Goal: Information Seeking & Learning: Learn about a topic

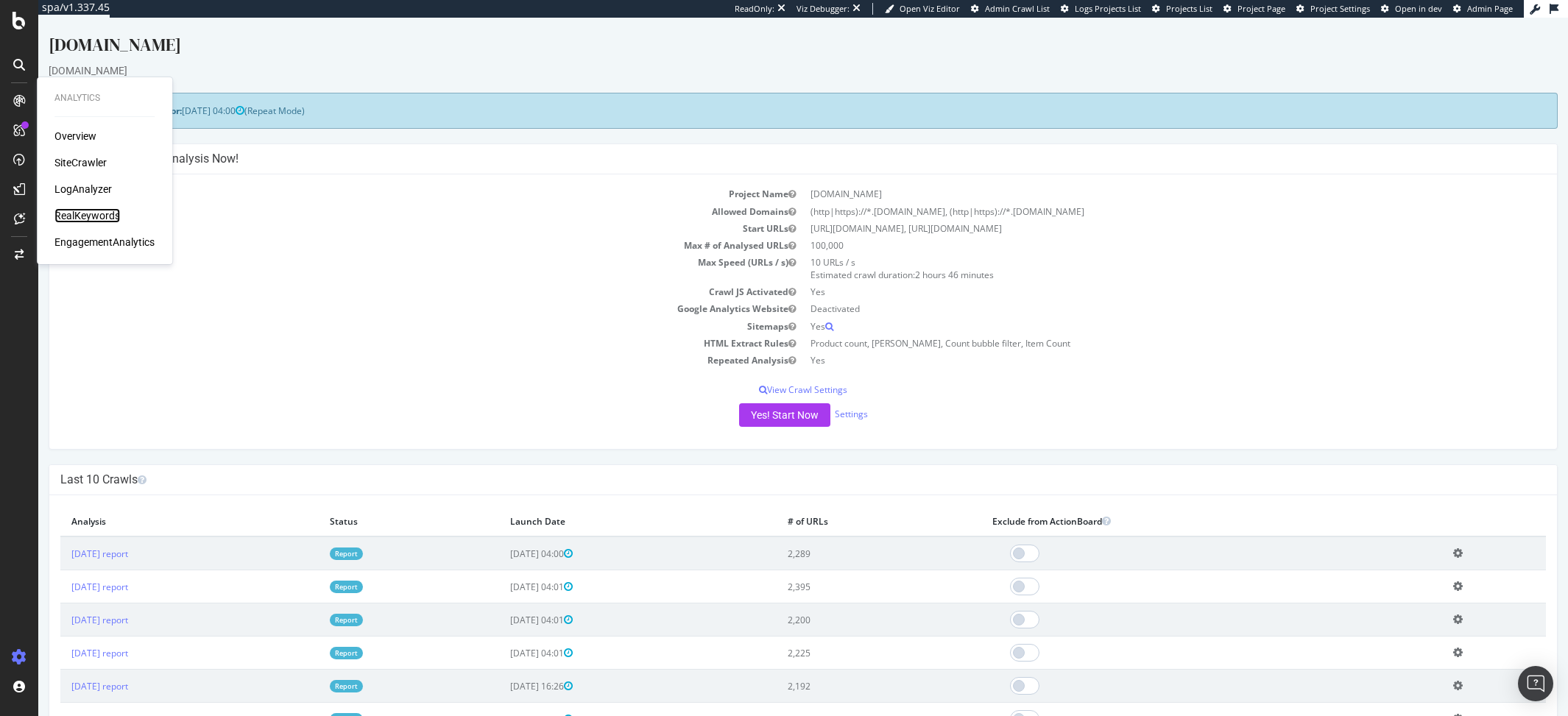
click at [104, 215] on div "RealKeywords" at bounding box center [87, 216] width 66 height 15
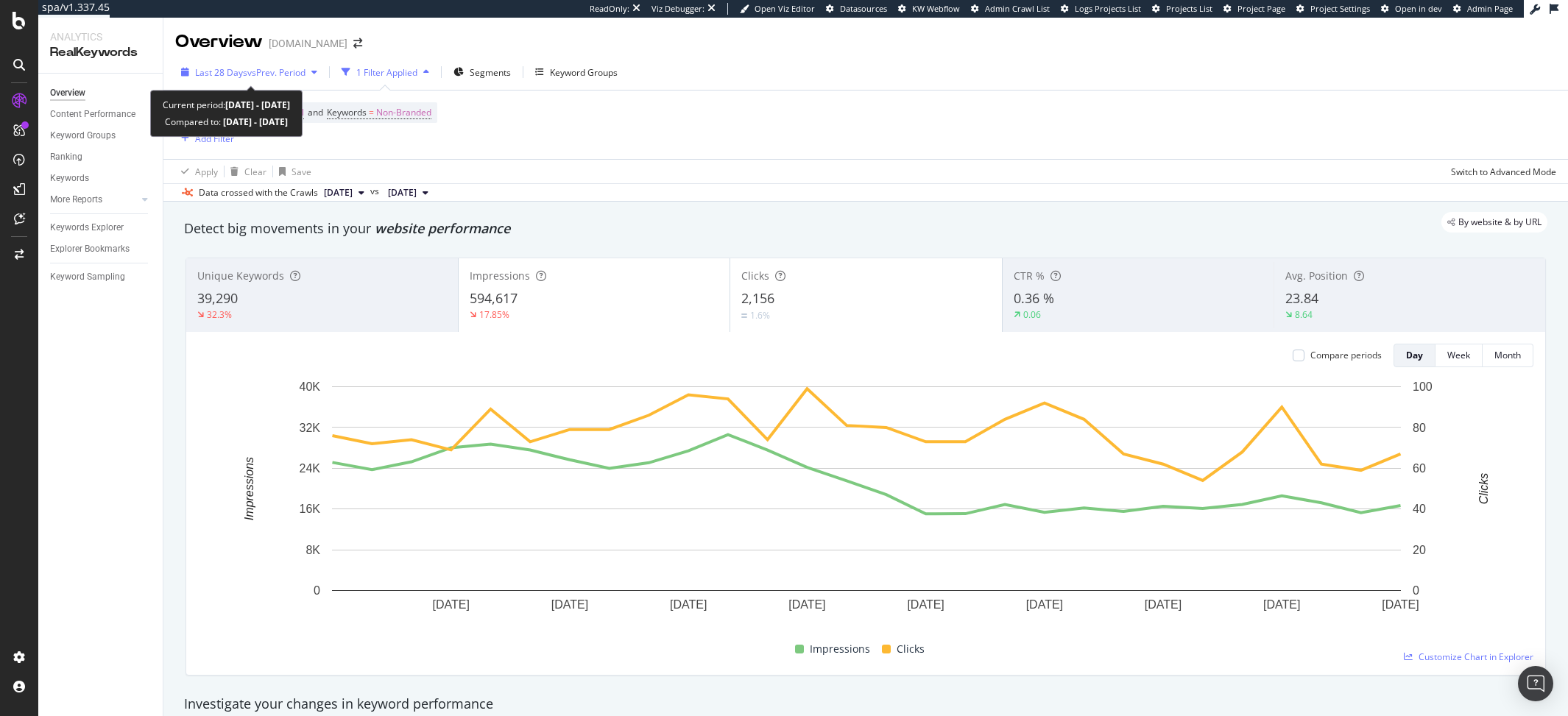
click at [207, 71] on span "Last 28 Days" at bounding box center [221, 72] width 52 height 13
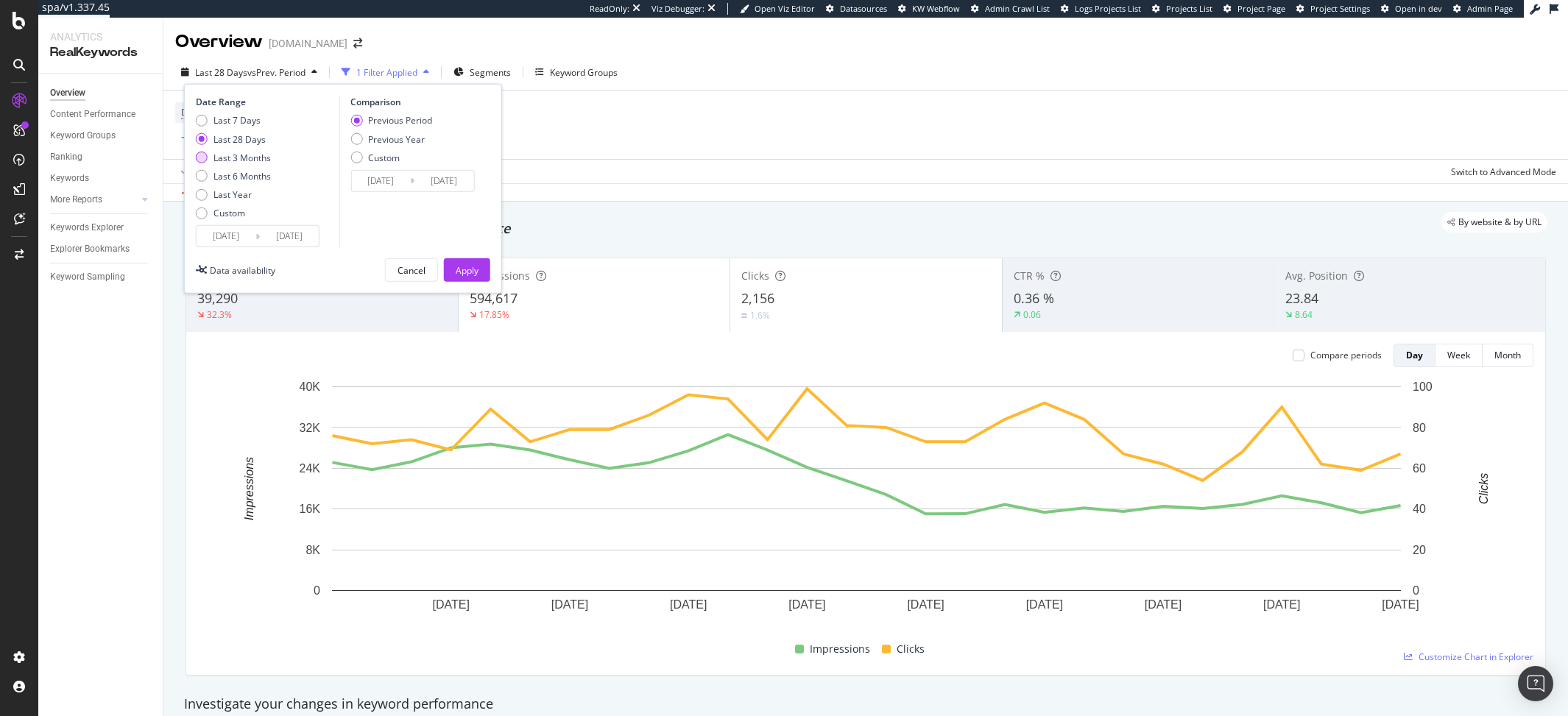
click at [259, 162] on div "Last 3 Months" at bounding box center [242, 157] width 57 height 13
type input "[DATE]"
click at [408, 132] on div "Previous Period Previous Year Custom" at bounding box center [391, 142] width 81 height 55
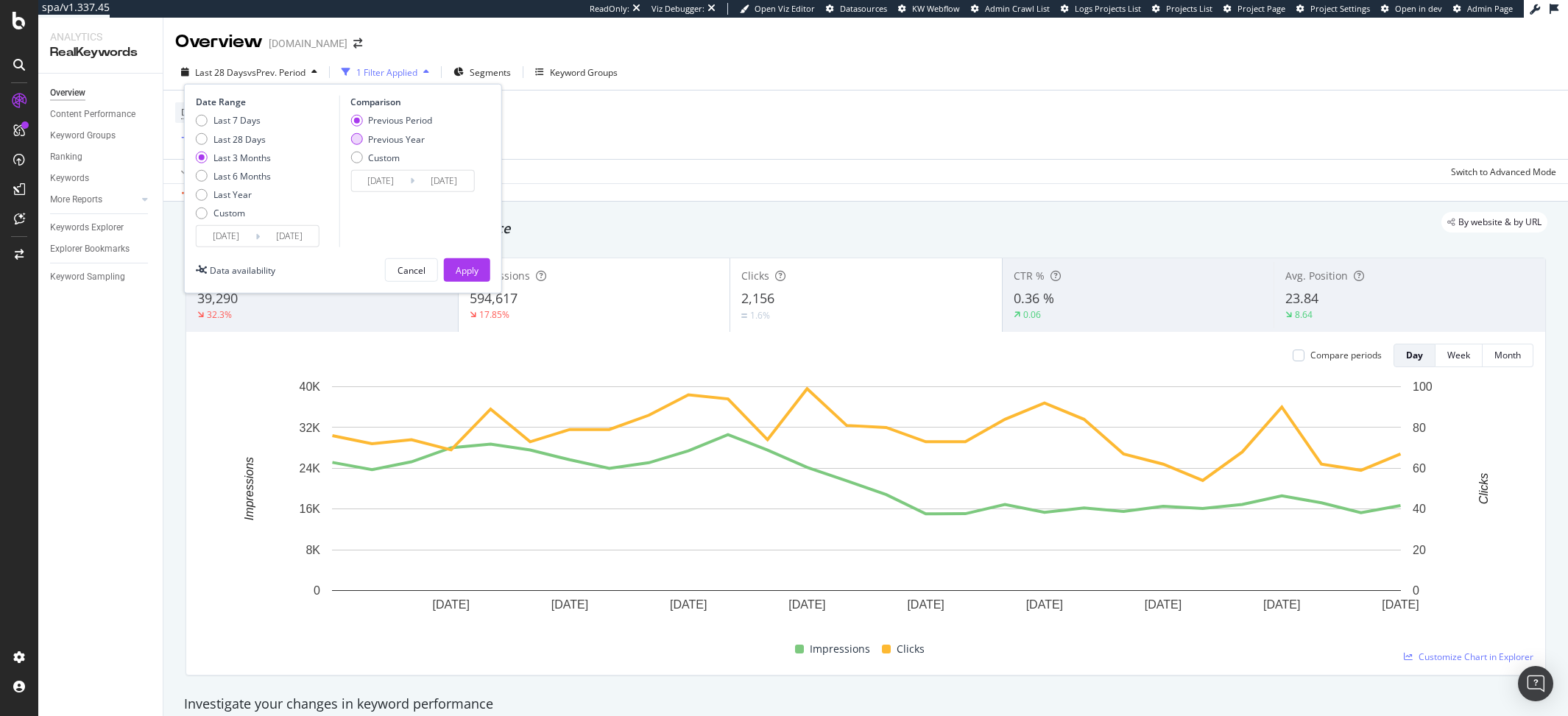
click at [397, 138] on div "Previous Year" at bounding box center [396, 138] width 56 height 13
type input "[DATE]"
click at [474, 264] on div "Apply" at bounding box center [467, 269] width 23 height 13
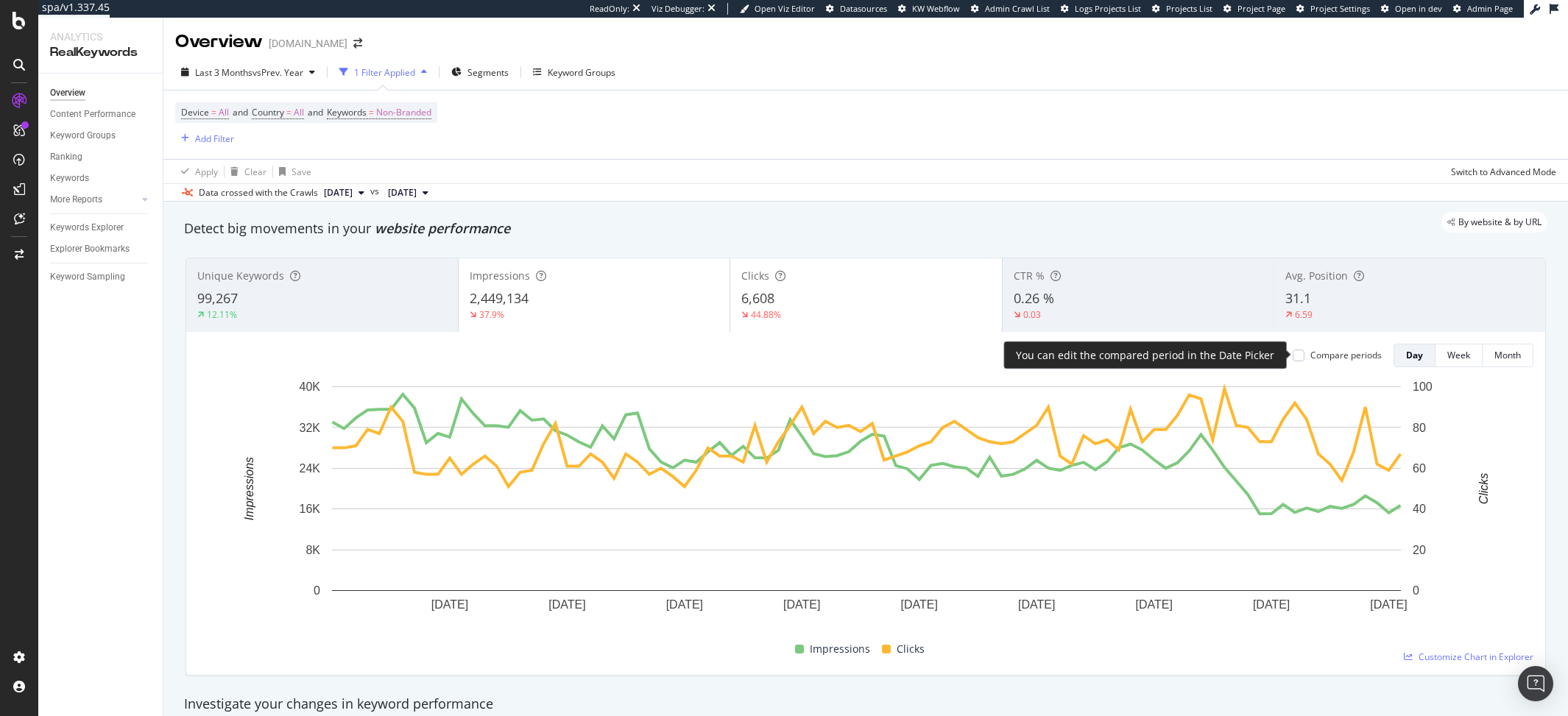
click at [1045, 352] on div "Compare periods" at bounding box center [1345, 354] width 71 height 13
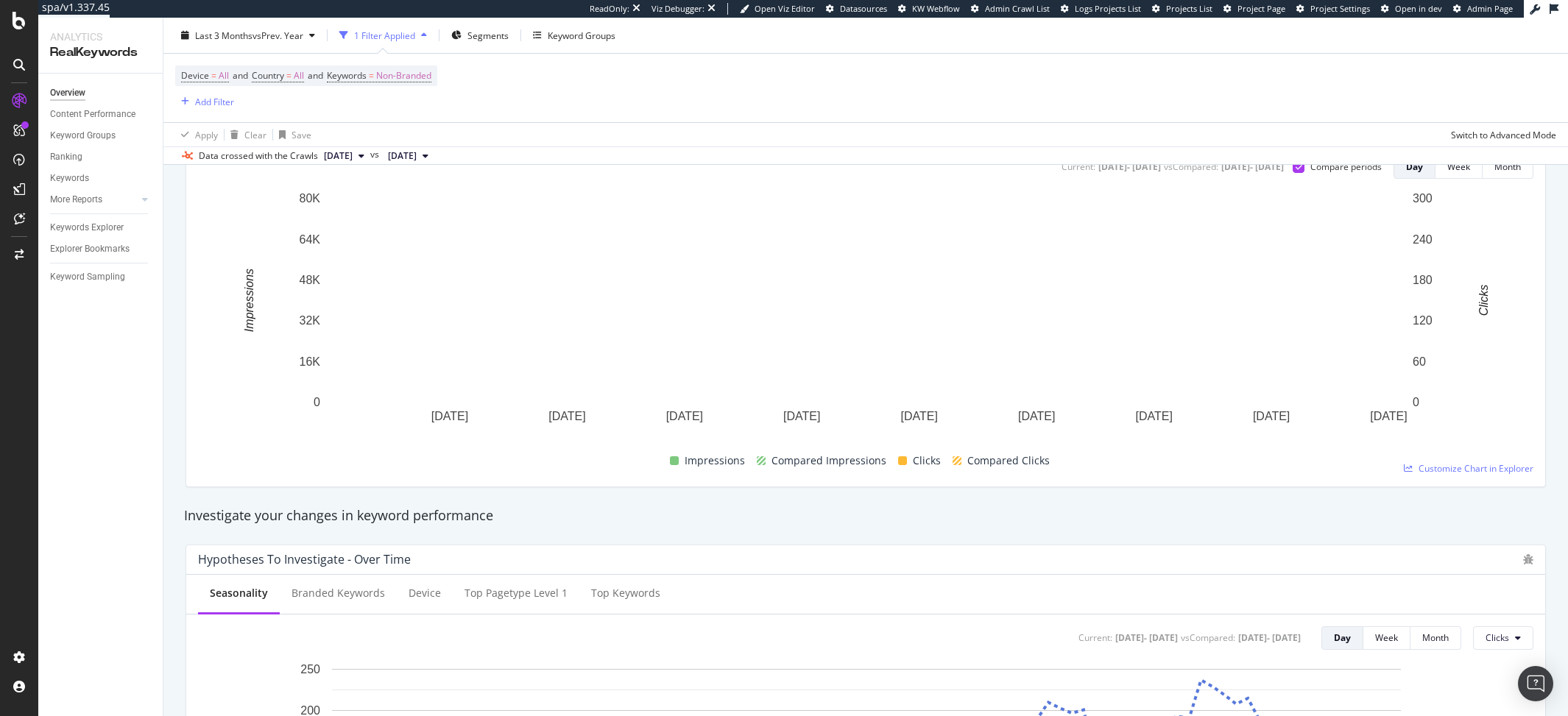
scroll to position [16, 0]
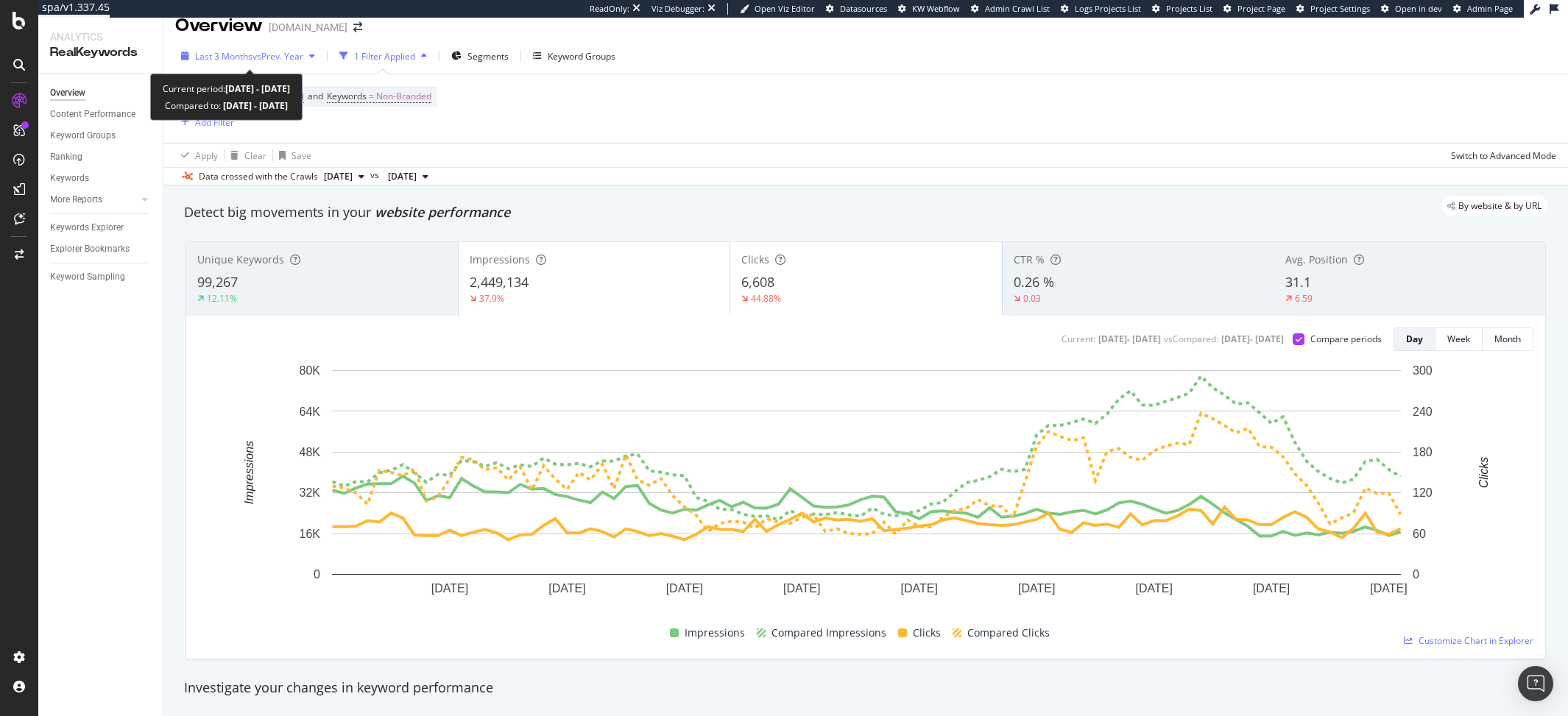
click at [235, 61] on span "Last 3 Months" at bounding box center [223, 56] width 57 height 13
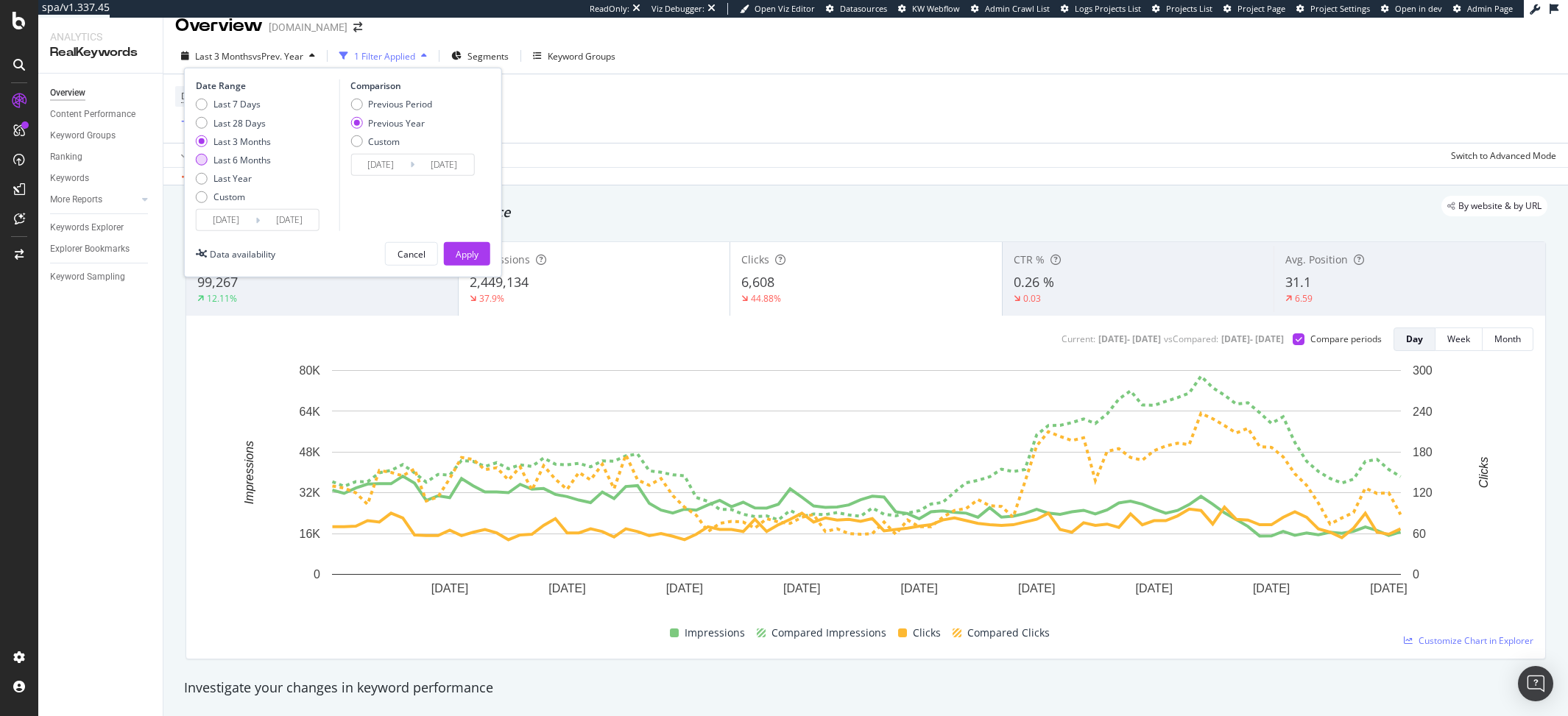
click at [245, 164] on div "Last 6 Months" at bounding box center [242, 159] width 57 height 13
type input "[DATE]"
click at [463, 254] on div "Apply" at bounding box center [467, 253] width 23 height 13
